Goal: Information Seeking & Learning: Compare options

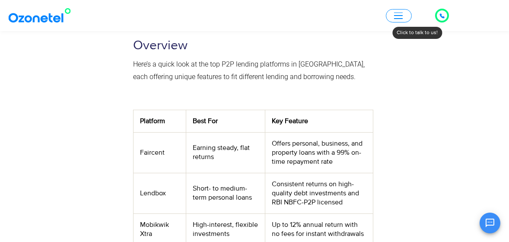
scroll to position [322, 0]
click at [153, 132] on td "Faircent" at bounding box center [159, 152] width 53 height 41
copy td "Faircent"
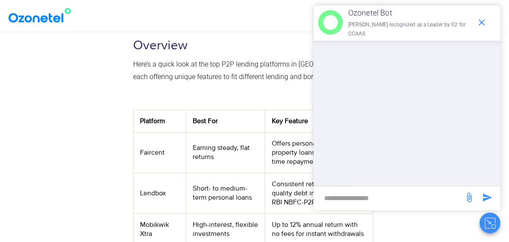
click at [153, 173] on td "Lendbox" at bounding box center [159, 193] width 53 height 41
copy td "Lendbox"
click at [148, 213] on td "Mobikwik Xtra" at bounding box center [159, 229] width 53 height 32
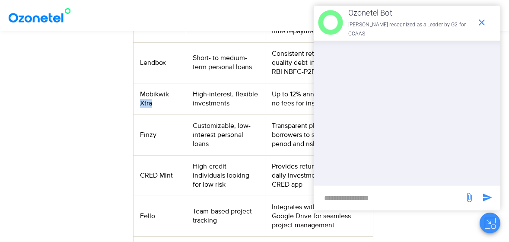
scroll to position [457, 0]
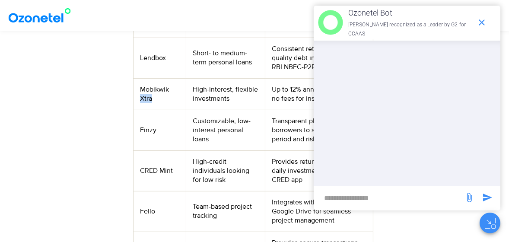
click at [164, 78] on td "Mobikwik Xtra" at bounding box center [159, 94] width 53 height 32
click at [157, 110] on td "Finzy" at bounding box center [159, 130] width 53 height 41
click at [151, 110] on td "Finzy" at bounding box center [159, 130] width 53 height 41
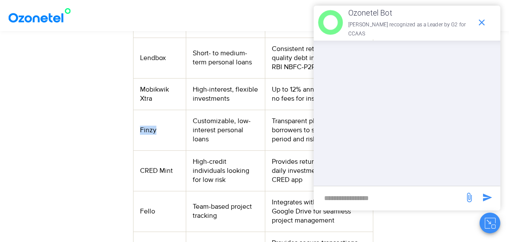
copy td "Finzy"
click at [480, 22] on icon "end chat or minimize" at bounding box center [481, 22] width 10 height 10
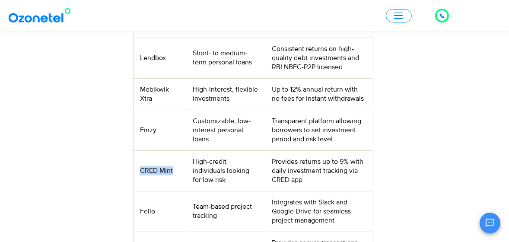
drag, startPoint x: 171, startPoint y: 136, endPoint x: 138, endPoint y: 134, distance: 33.7
click at [138, 150] on td "CRED Mint" at bounding box center [159, 170] width 53 height 41
copy td "CRED Mint"
